Goal: Task Accomplishment & Management: Manage account settings

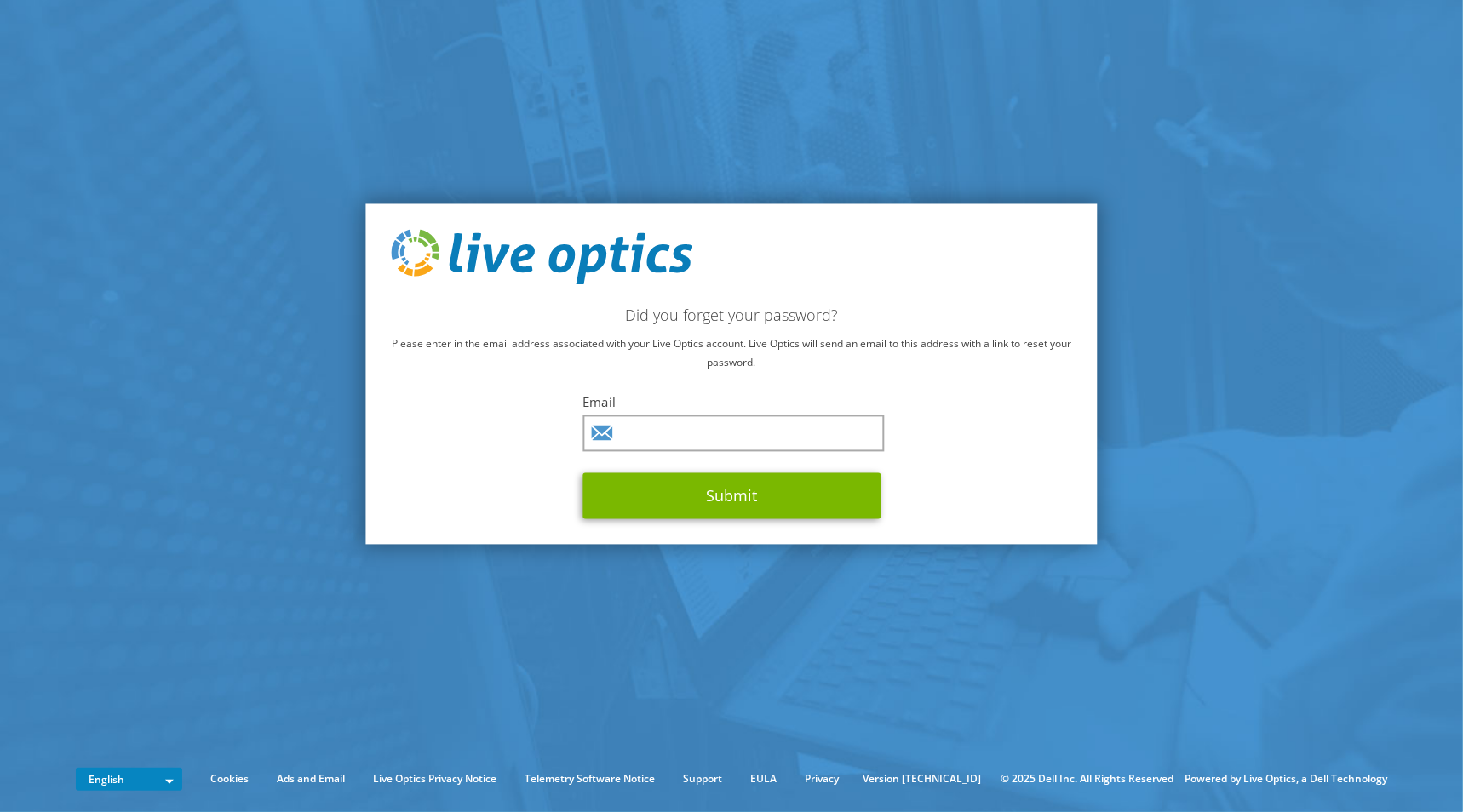
click at [743, 439] on input "text" at bounding box center [733, 434] width 302 height 37
type input "prodwell@advizex.com"
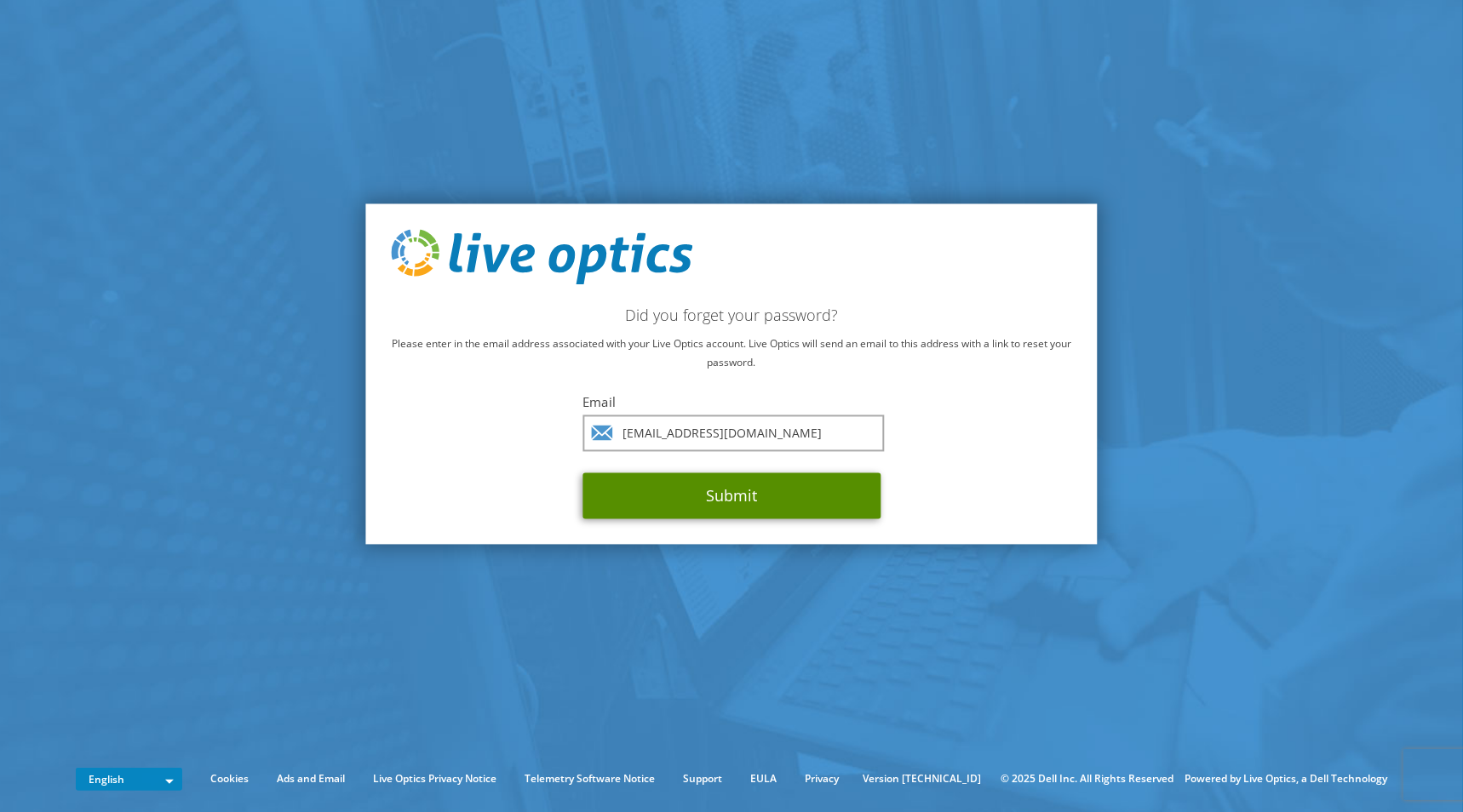
click at [738, 503] on button "Submit" at bounding box center [731, 496] width 298 height 46
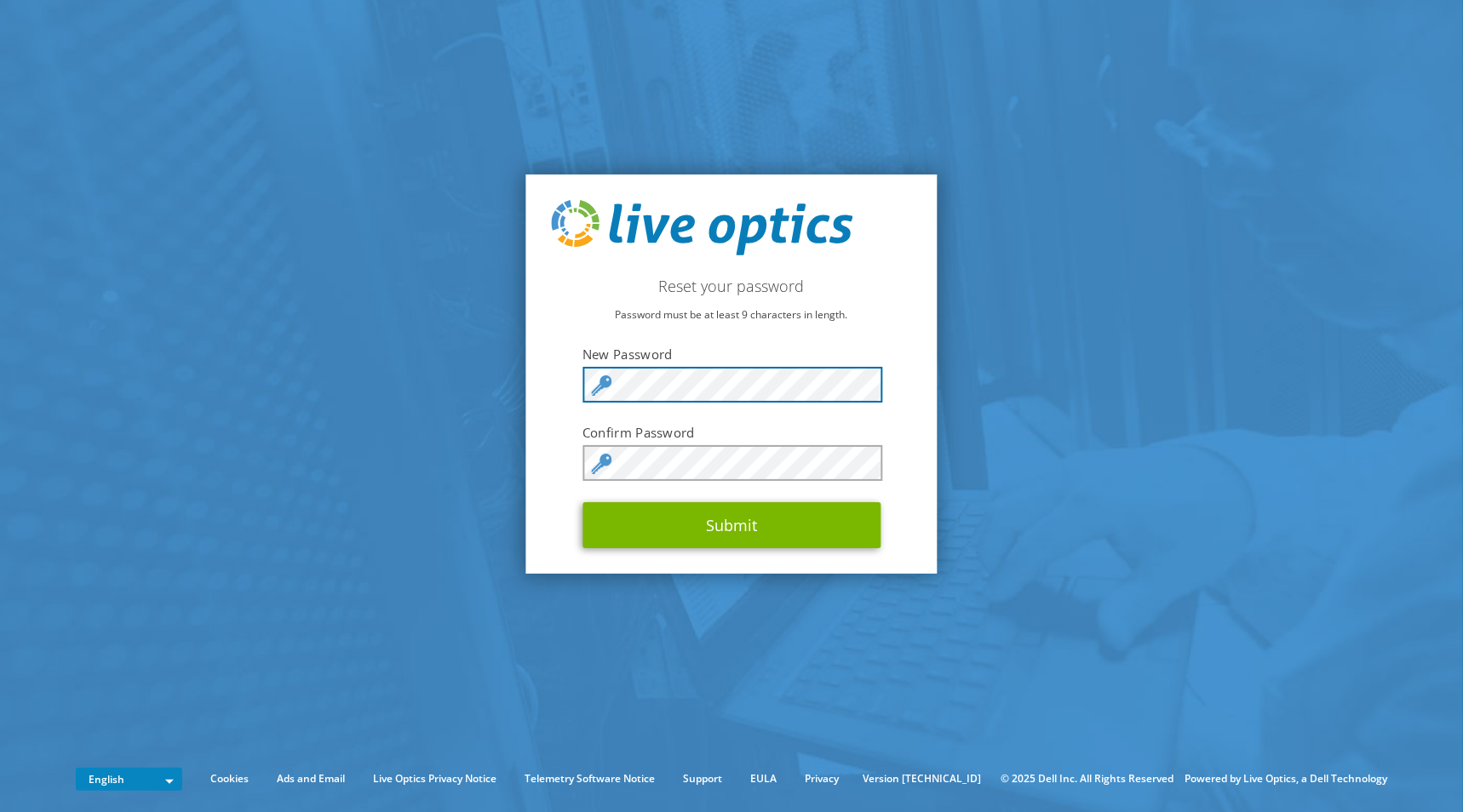
click at [552, 384] on div "Reset your password Password must be at least 9 characters in length. New Passw…" at bounding box center [732, 375] width 411 height 400
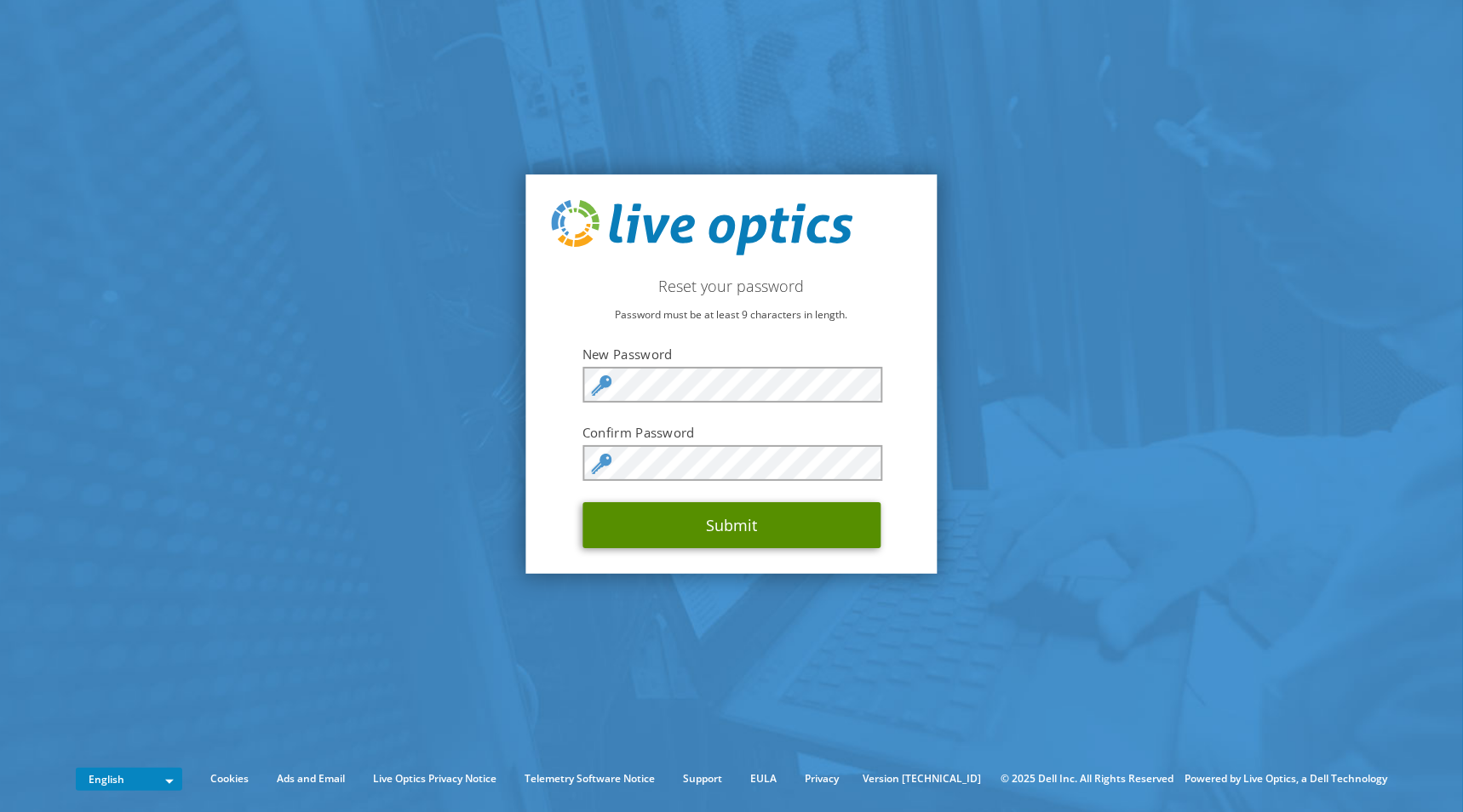
click at [768, 529] on button "Submit" at bounding box center [731, 525] width 298 height 46
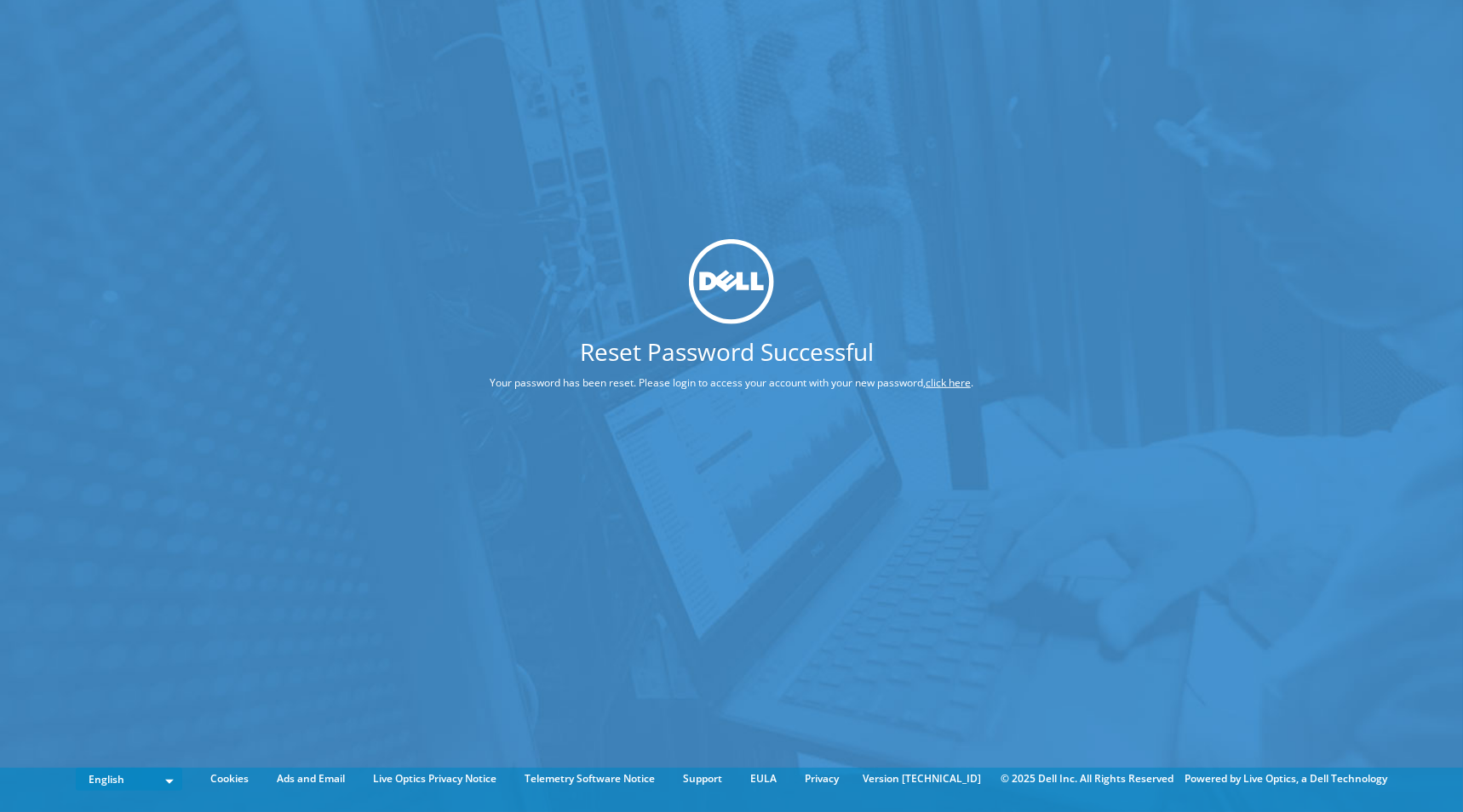
click at [944, 381] on link "click here" at bounding box center [948, 383] width 45 height 14
